Goal: Information Seeking & Learning: Learn about a topic

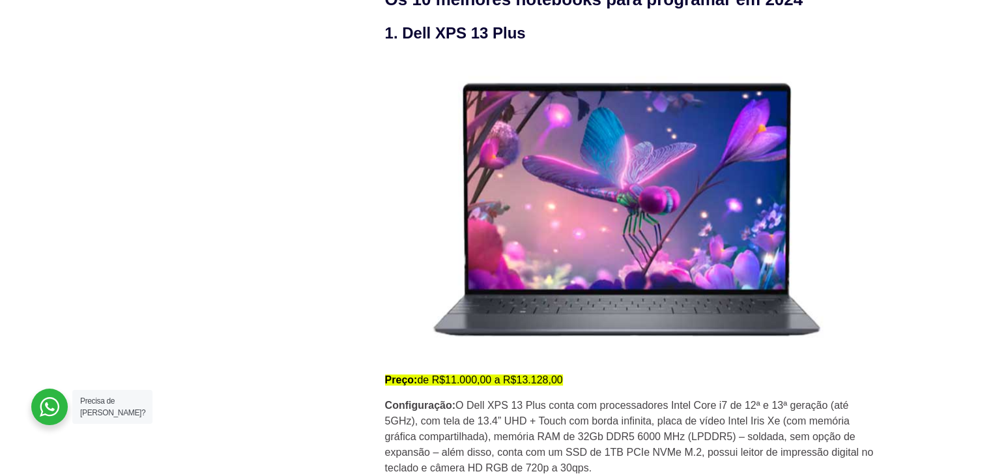
scroll to position [1428, 0]
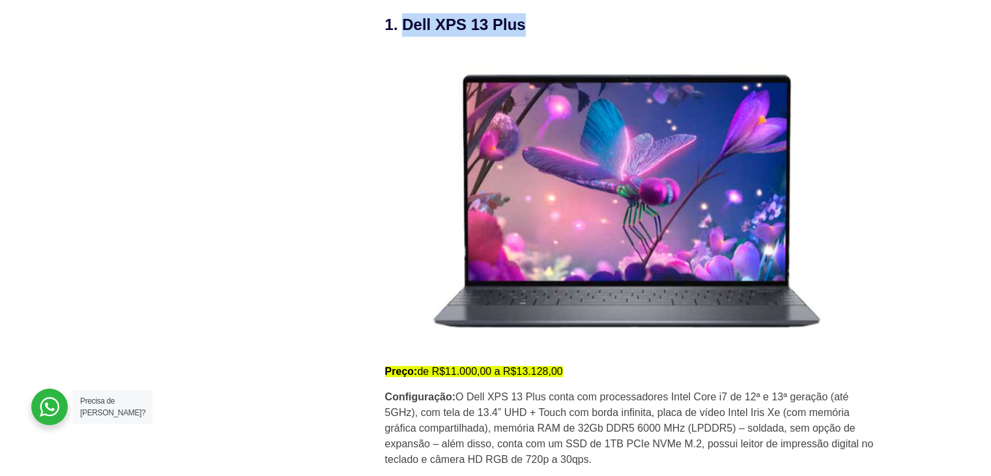
drag, startPoint x: 402, startPoint y: 33, endPoint x: 545, endPoint y: 34, distance: 142.7
click at [545, 34] on h3 "1. Dell XPS 13 Plus" at bounding box center [632, 24] width 495 height 23
copy h3 "Dell XPS 13 Plus"
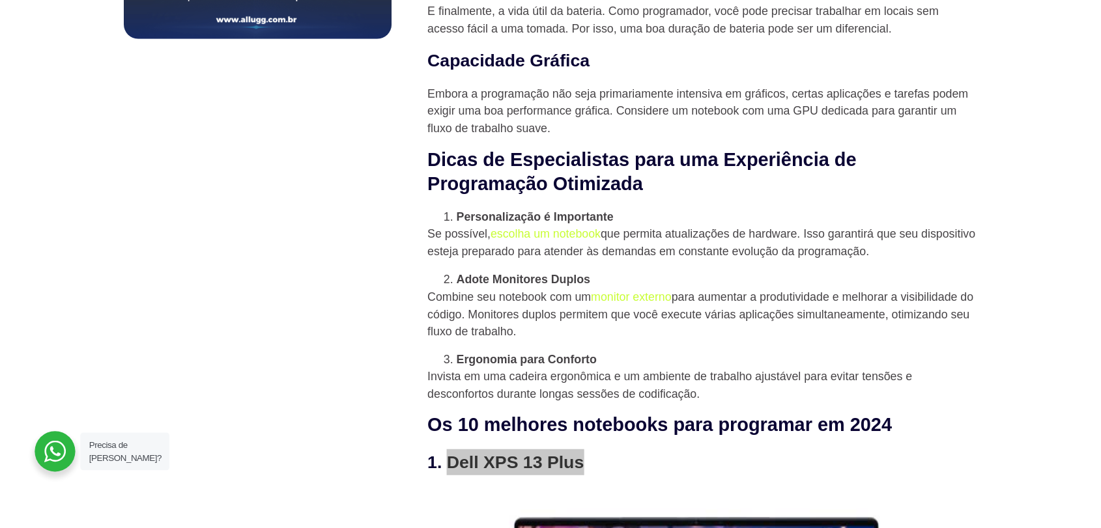
scroll to position [1037, 0]
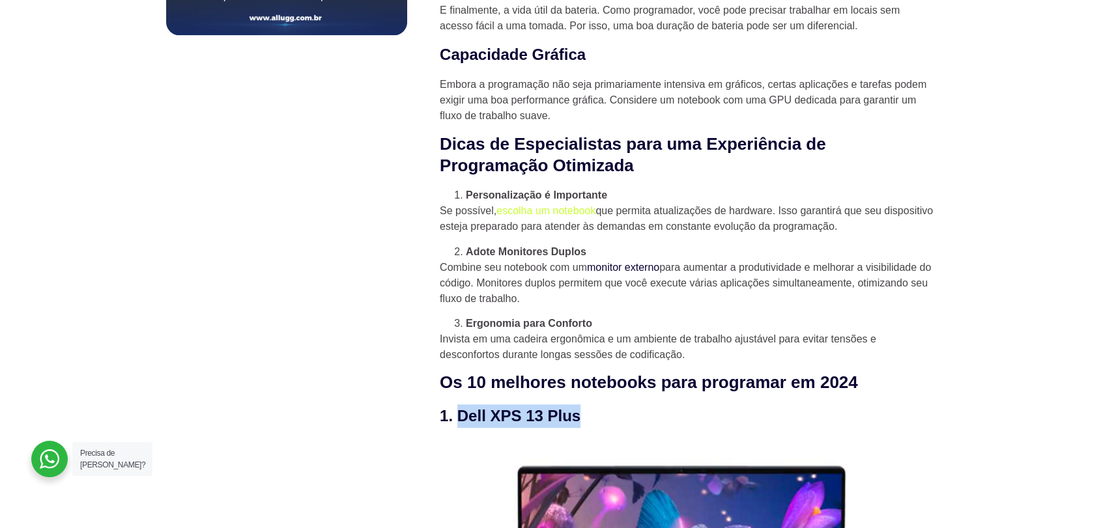
drag, startPoint x: 990, startPoint y: 0, endPoint x: 652, endPoint y: 272, distance: 434.7
click at [652, 272] on link "monitor externo" at bounding box center [623, 267] width 72 height 11
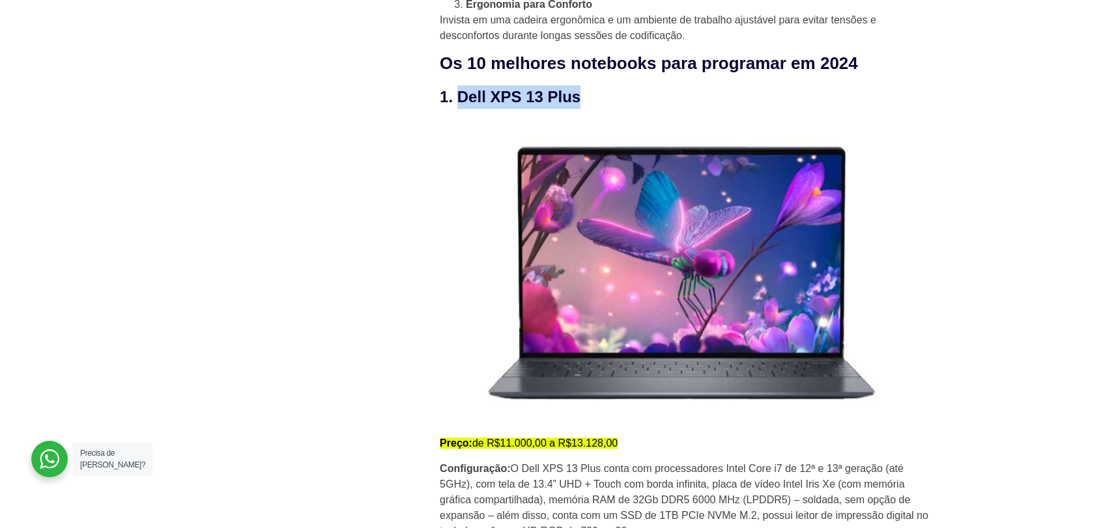
scroll to position [1368, 0]
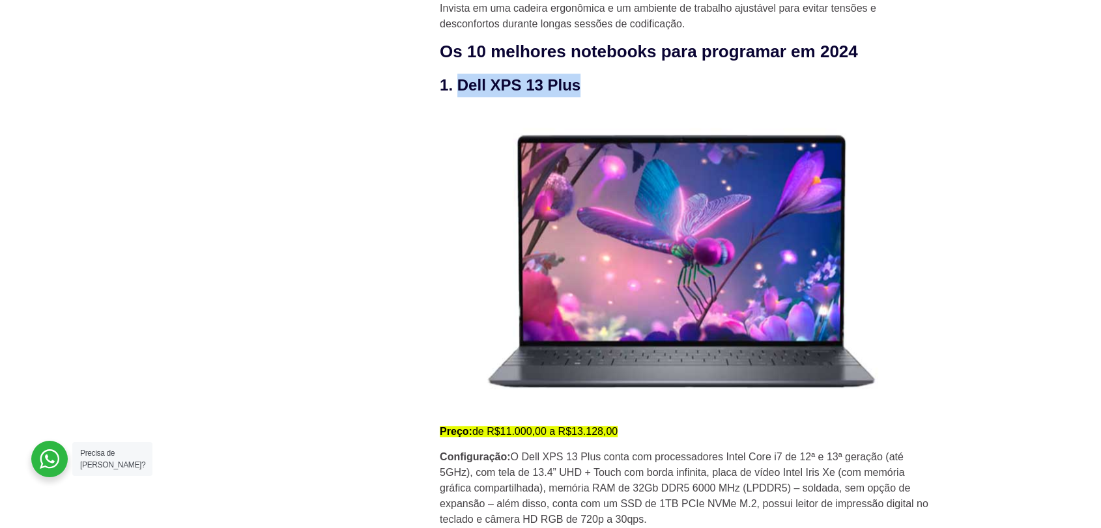
click at [471, 89] on h3 "1. Dell XPS 13 Plus" at bounding box center [687, 85] width 495 height 23
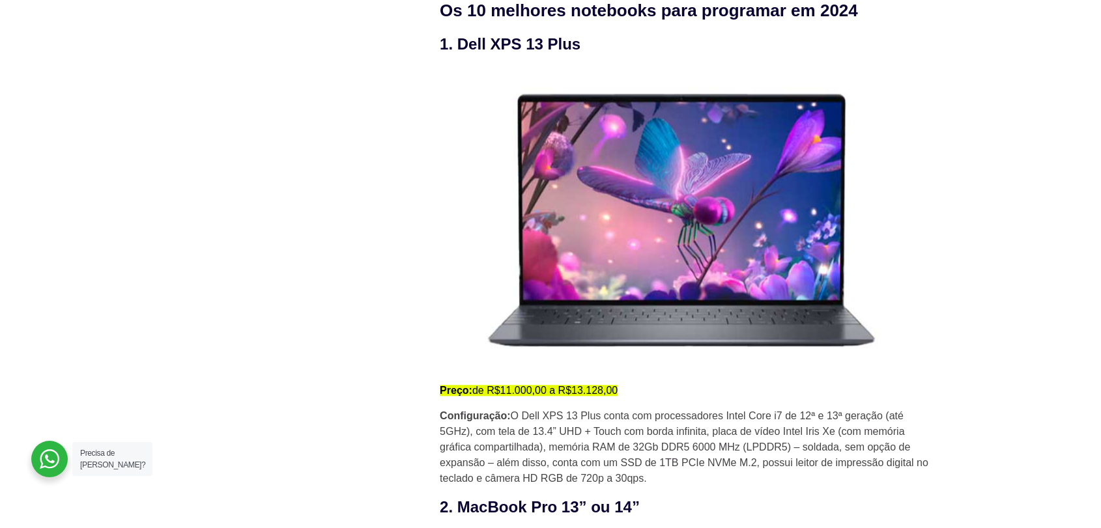
scroll to position [1408, 0]
drag, startPoint x: 968, startPoint y: 2, endPoint x: 383, endPoint y: 272, distance: 643.7
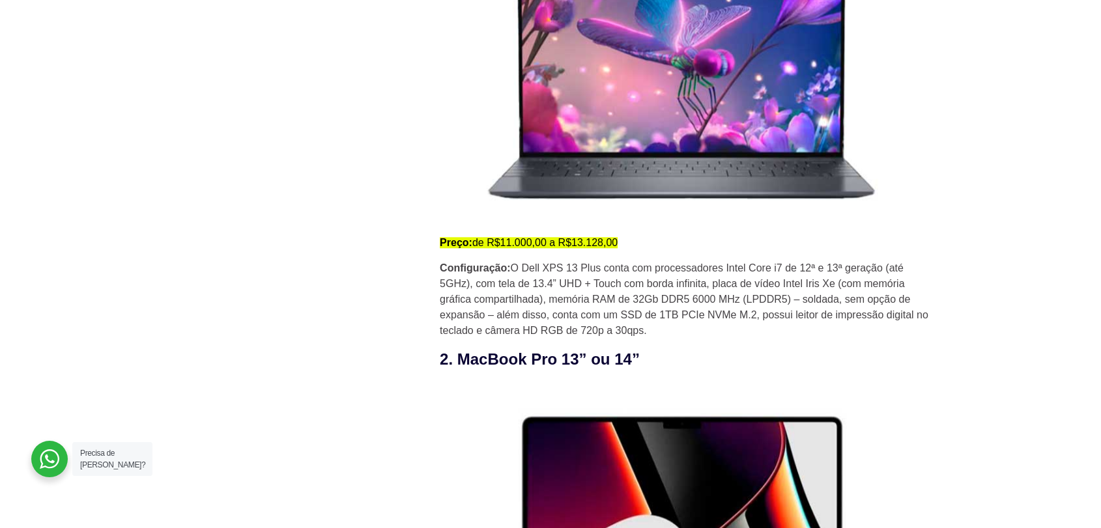
scroll to position [1556, 0]
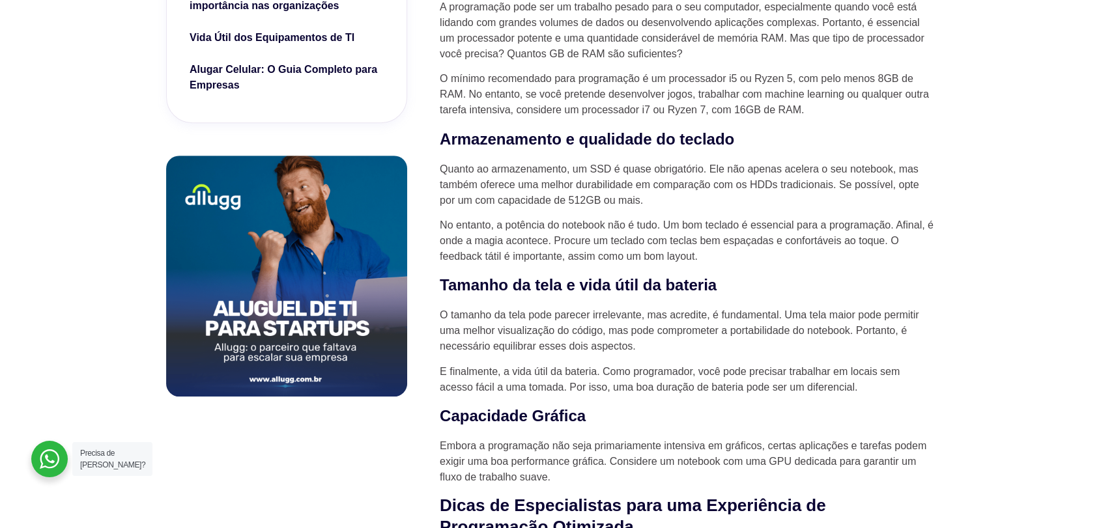
click at [212, 139] on div at bounding box center [286, 260] width 241 height 274
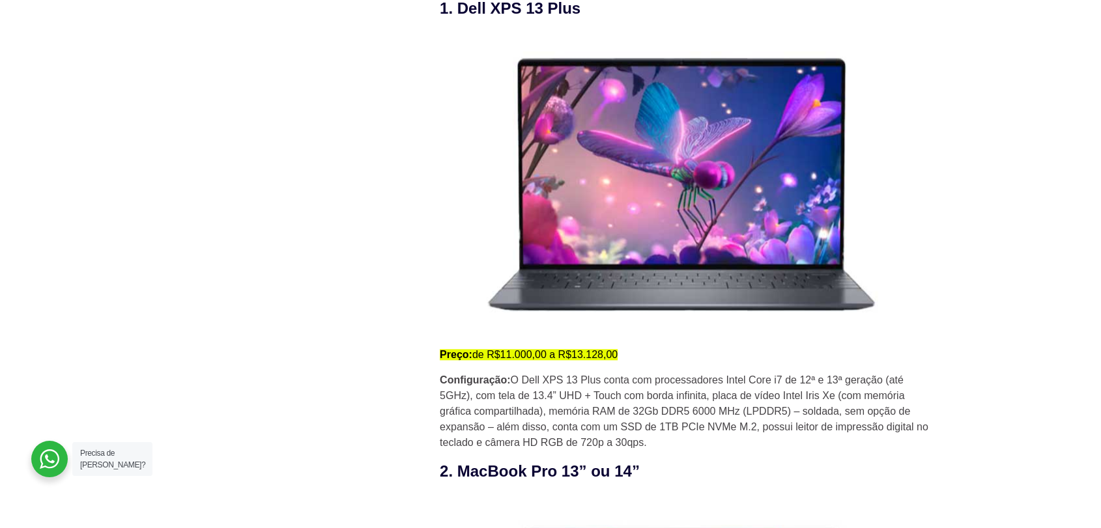
scroll to position [1458, 0]
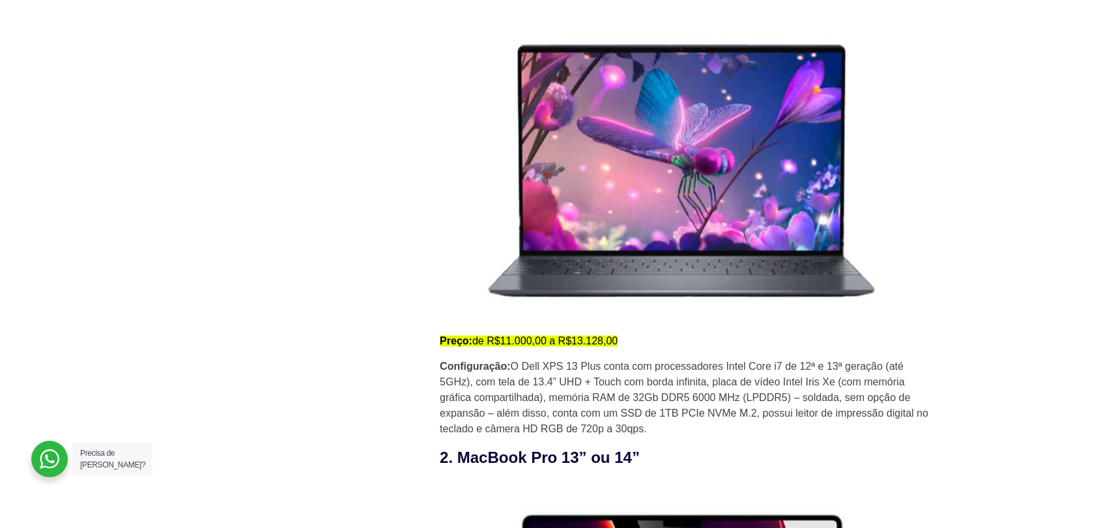
drag, startPoint x: 510, startPoint y: 369, endPoint x: 693, endPoint y: 435, distance: 194.8
click at [693, 435] on p "Configuração: O Dell XPS 13 Plus conta com processadores Intel Core i7 de 12ª e…" at bounding box center [687, 398] width 495 height 78
